Goal: Transaction & Acquisition: Purchase product/service

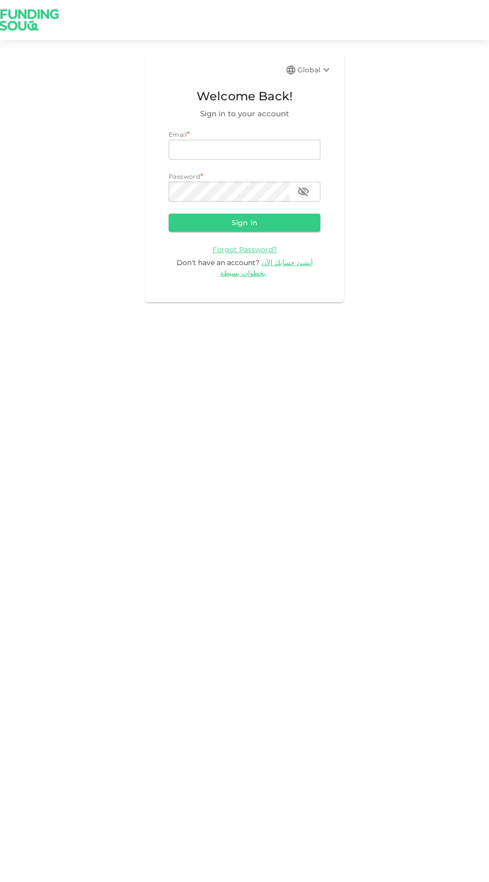
type input "odai.m.amer@gmail.com"
click at [169, 214] on button "Sign in" at bounding box center [245, 223] width 152 height 18
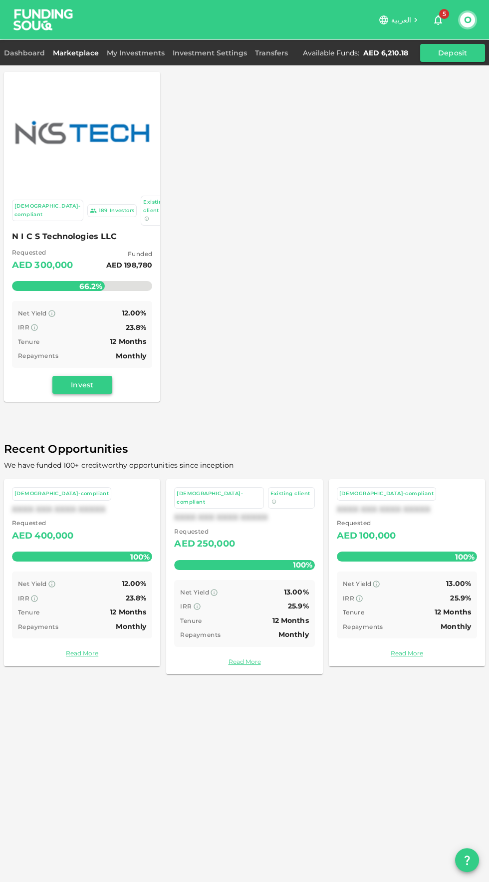
click at [99, 376] on button "Invest" at bounding box center [82, 385] width 60 height 18
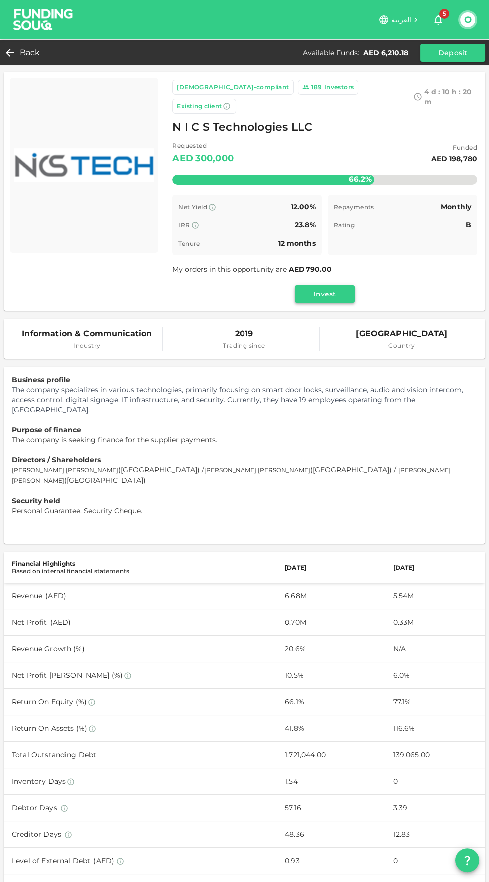
click at [333, 285] on button "Invest" at bounding box center [325, 294] width 60 height 18
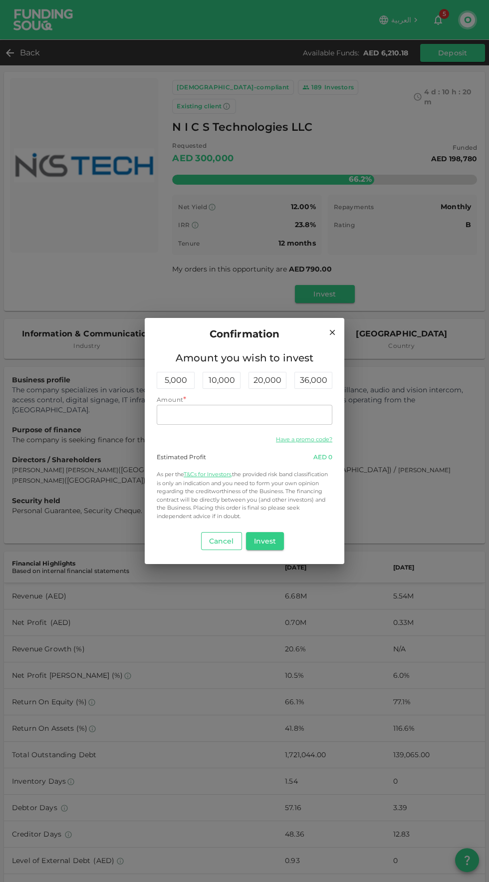
click at [230, 542] on button "Cancel" at bounding box center [221, 541] width 41 height 18
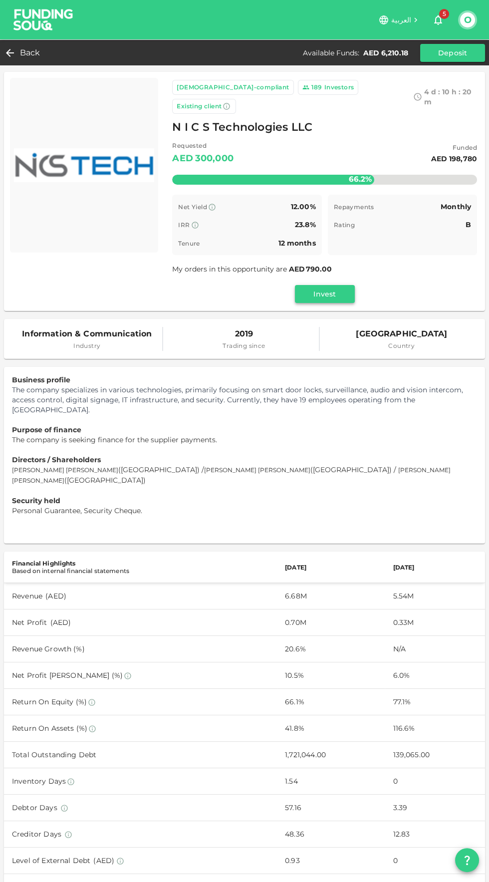
click at [332, 285] on button "Invest" at bounding box center [325, 294] width 60 height 18
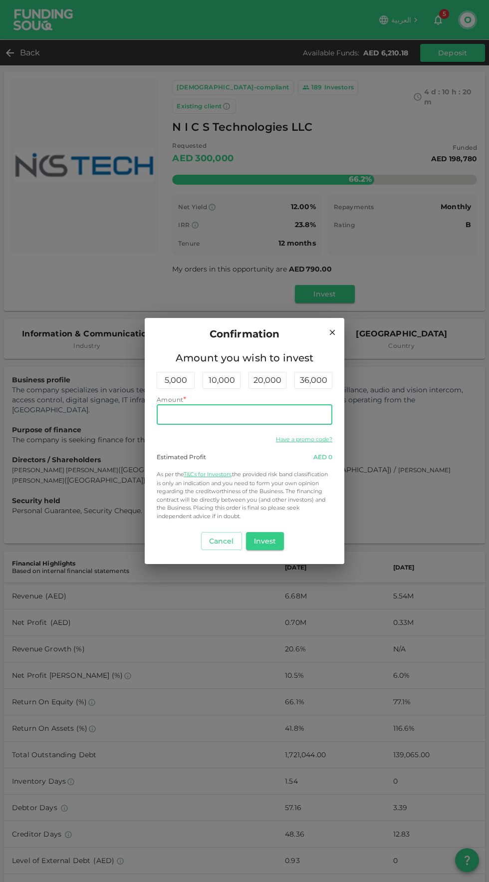
click at [269, 417] on input "Amount" at bounding box center [245, 415] width 176 height 20
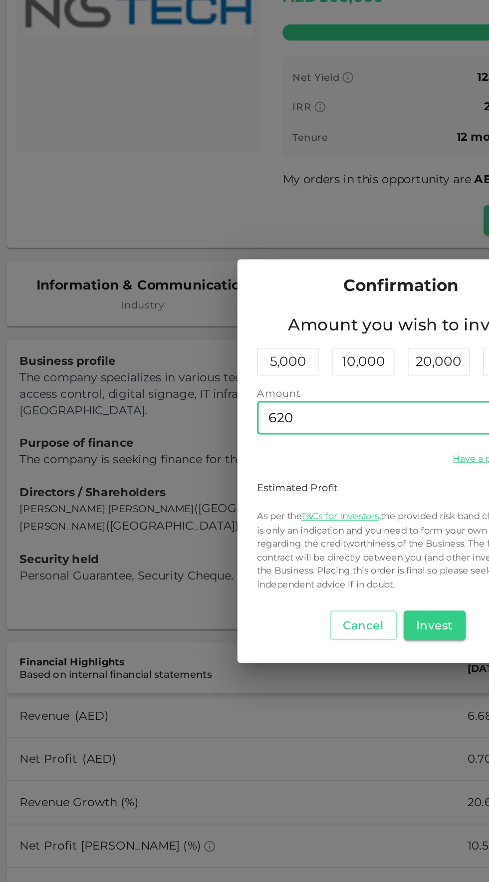
type input "6,200"
click at [273, 540] on button "Invest" at bounding box center [265, 541] width 38 height 18
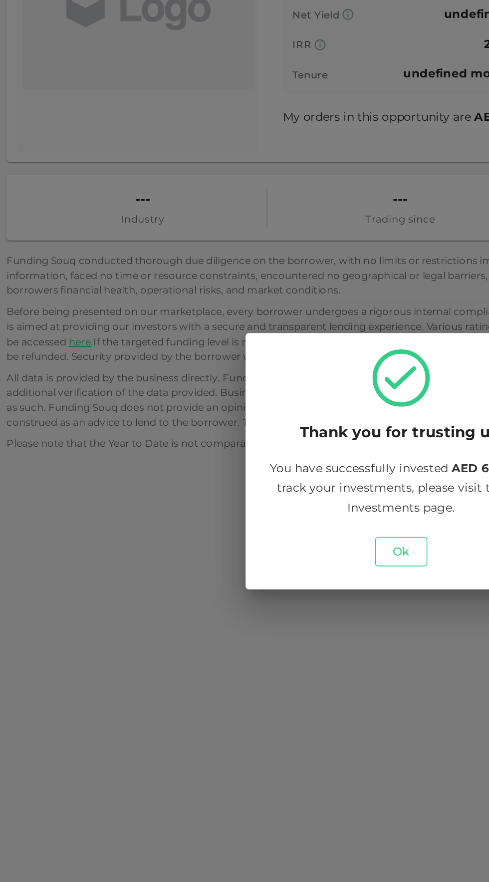
click at [250, 497] on button "Ok" at bounding box center [245, 496] width 32 height 18
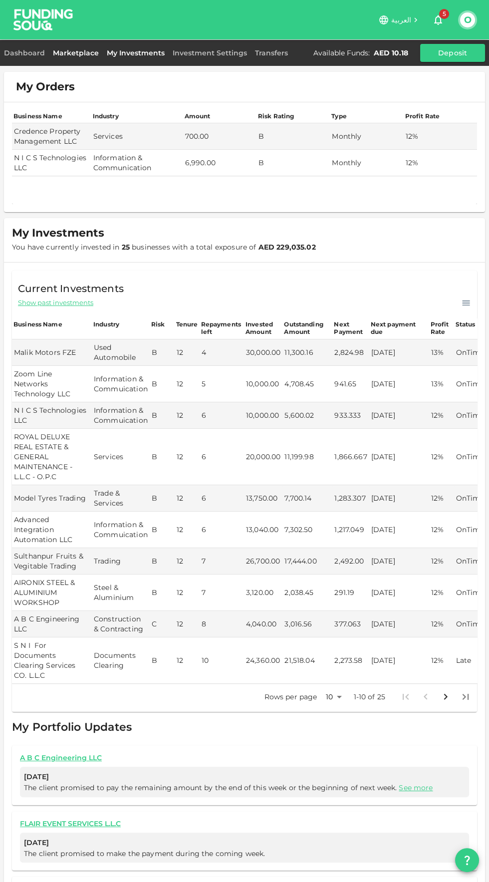
click at [84, 54] on link "Marketplace" at bounding box center [76, 52] width 54 height 9
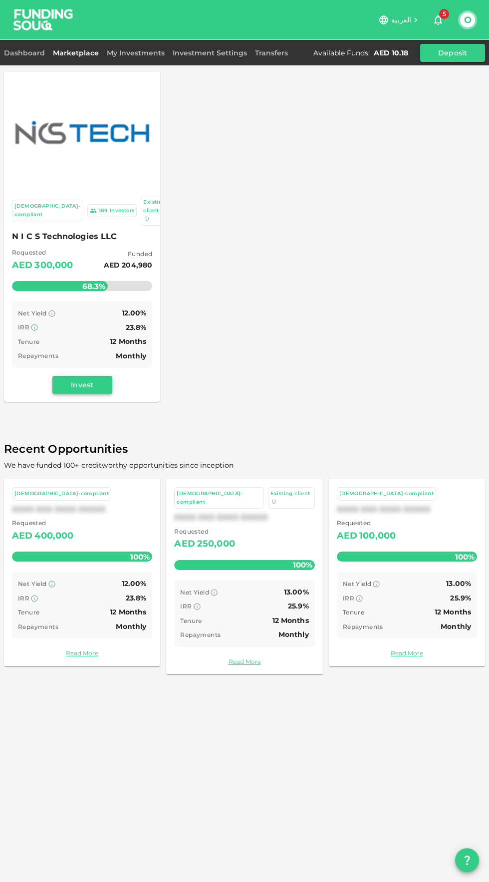
click at [96, 376] on button "Invest" at bounding box center [82, 385] width 60 height 18
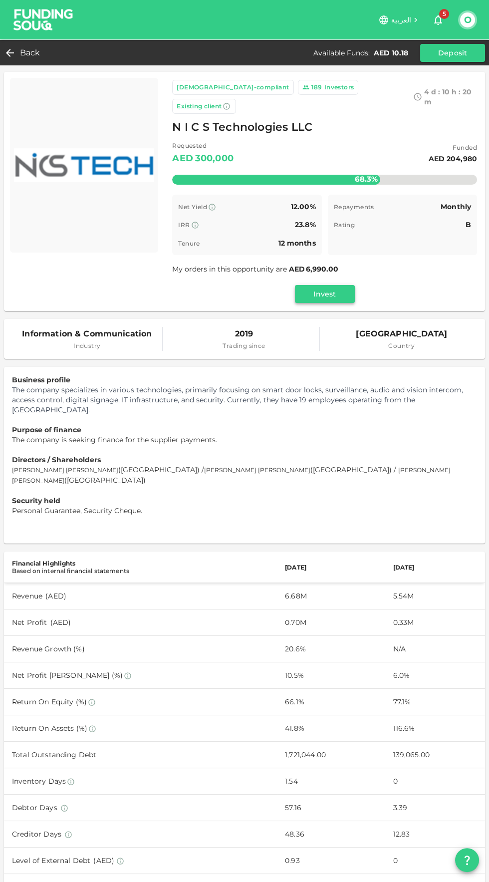
click at [335, 285] on button "Invest" at bounding box center [325, 294] width 60 height 18
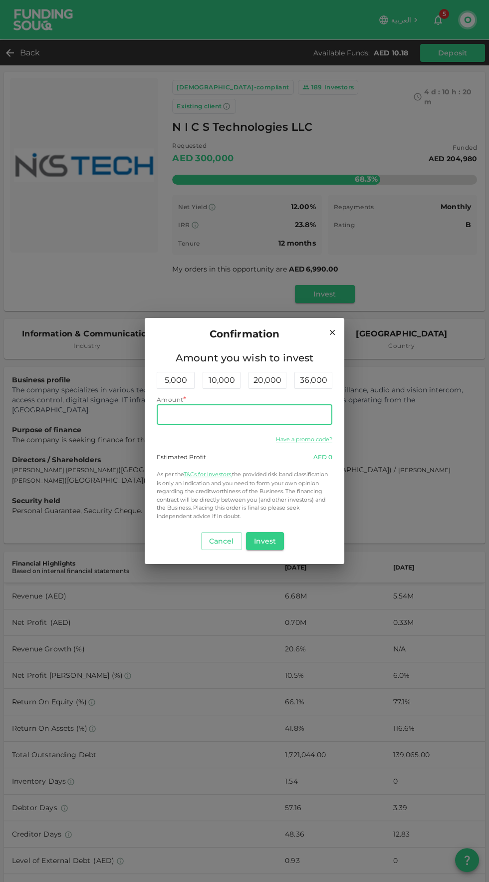
click at [248, 414] on input "Amount" at bounding box center [245, 415] width 176 height 20
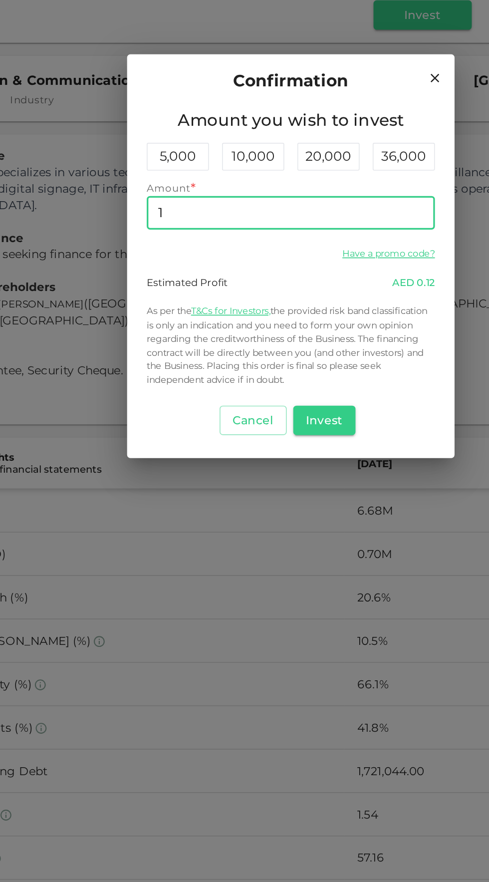
type input "10"
click at [274, 537] on button "Invest" at bounding box center [265, 541] width 38 height 18
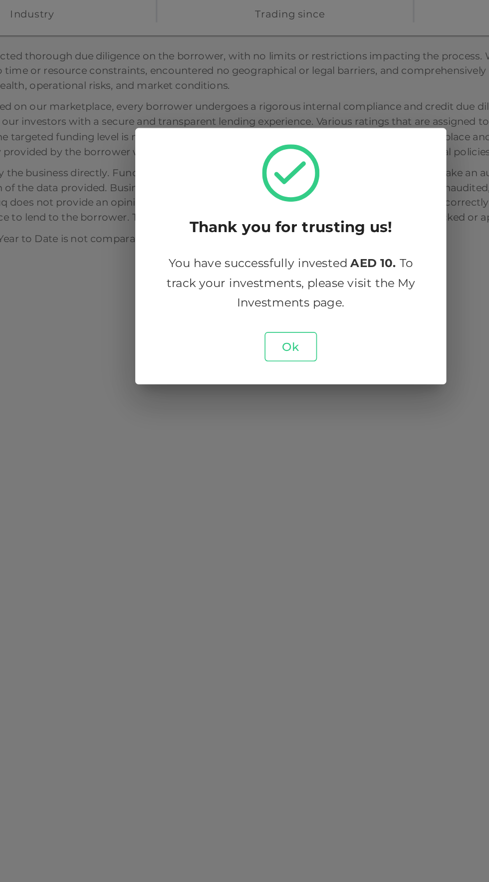
click at [257, 499] on button "Ok" at bounding box center [245, 496] width 32 height 18
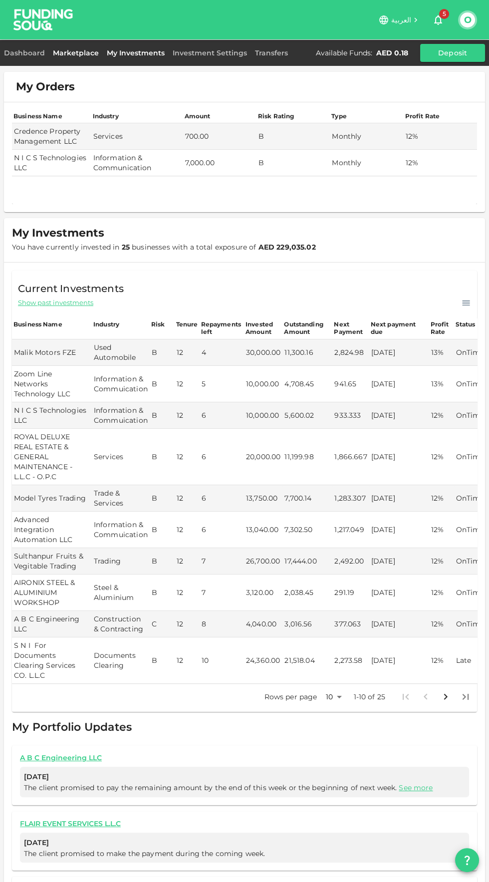
click at [89, 56] on link "Marketplace" at bounding box center [76, 52] width 54 height 9
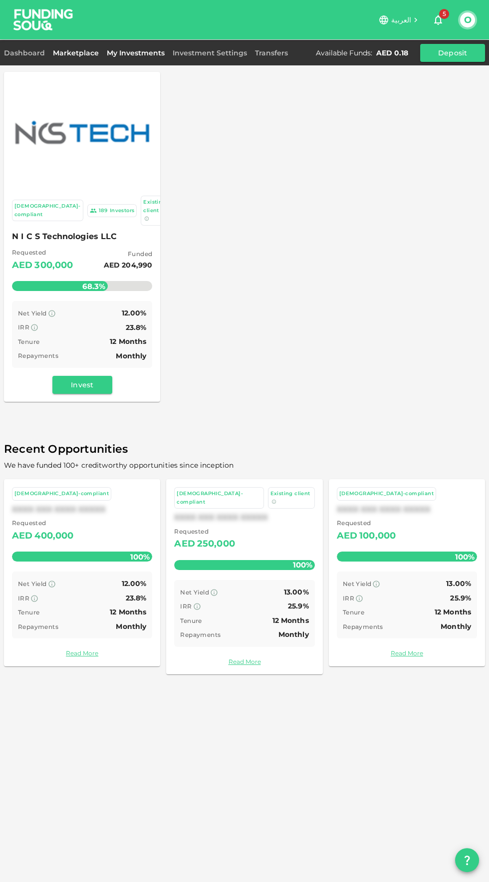
click at [141, 55] on link "My Investments" at bounding box center [136, 52] width 66 height 9
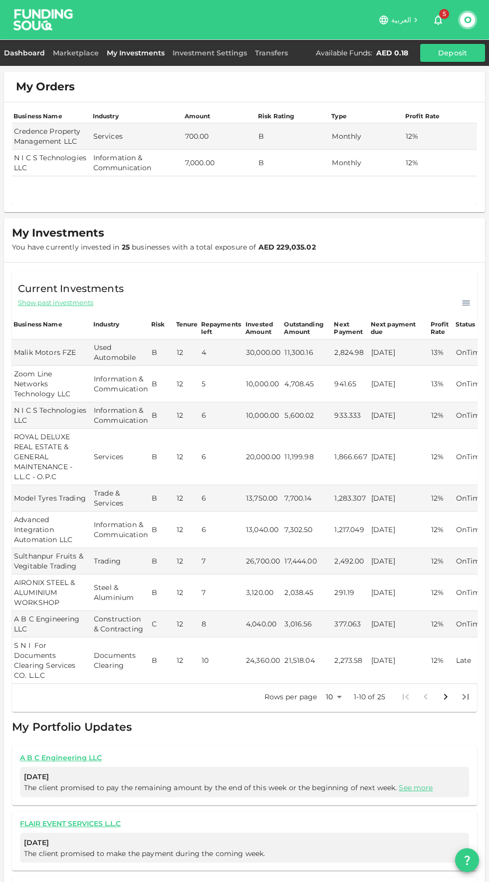
click at [38, 52] on link "Dashboard" at bounding box center [26, 52] width 45 height 9
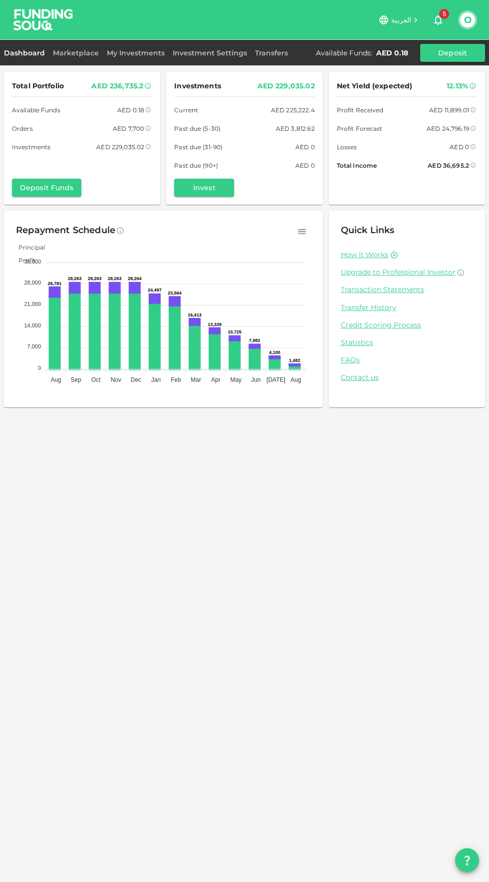
click at [295, 365] on icon at bounding box center [294, 365] width 9 height 0
click at [277, 317] on foreignobject "Principal Profit" at bounding box center [163, 313] width 295 height 150
click at [136, 315] on icon at bounding box center [134, 330] width 9 height 77
click at [130, 326] on icon at bounding box center [134, 330] width 9 height 77
click at [116, 330] on icon at bounding box center [114, 330] width 9 height 77
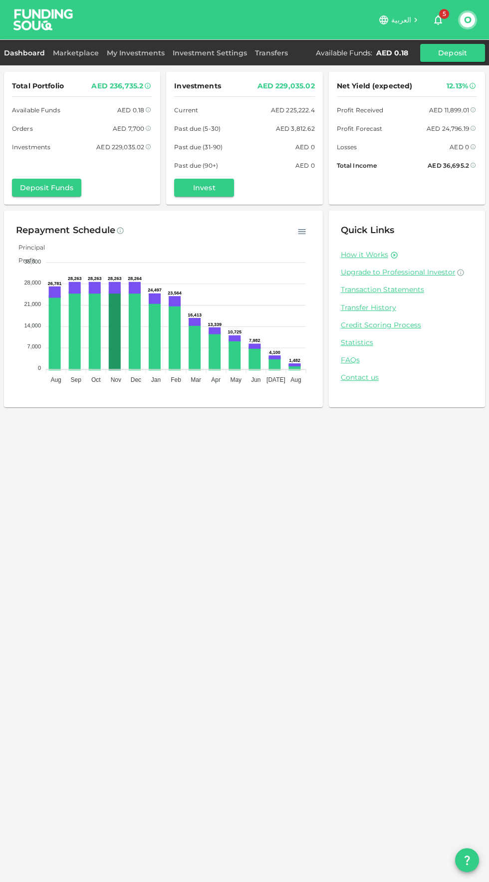
click at [233, 353] on icon at bounding box center [234, 354] width 9 height 29
click at [295, 379] on tspan "Aug" at bounding box center [295, 379] width 10 height 7
click at [294, 362] on foreignobject "Principal Profit" at bounding box center [163, 313] width 295 height 150
click at [294, 350] on foreignobject "Principal Profit" at bounding box center [163, 313] width 295 height 150
click at [141, 52] on link "My Investments" at bounding box center [136, 52] width 66 height 9
